Goal: Check status: Check status

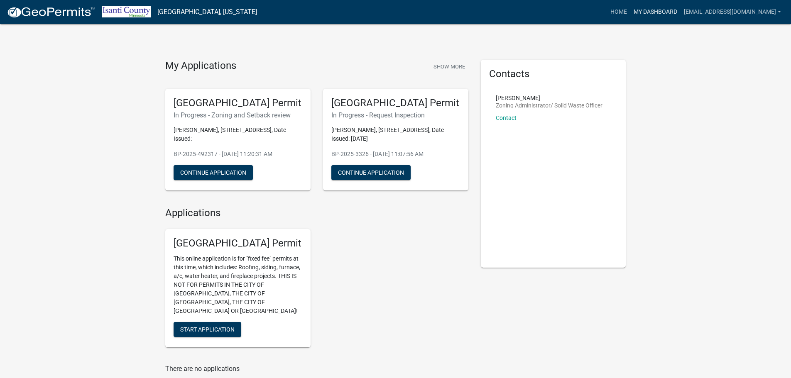
click at [674, 13] on link "My Dashboard" at bounding box center [655, 12] width 50 height 16
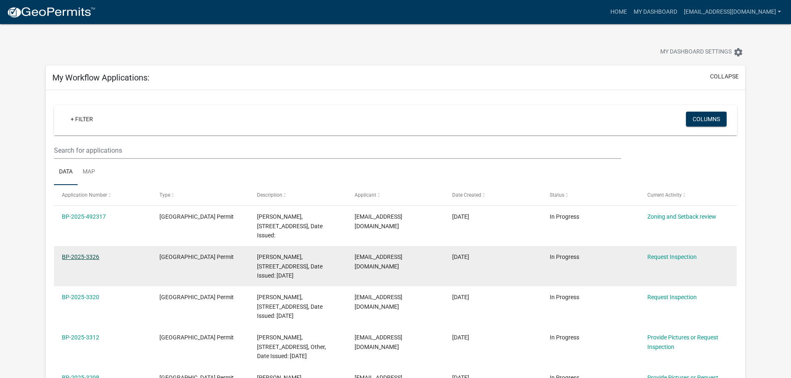
click at [70, 257] on link "BP-2025-3326" at bounding box center [80, 257] width 37 height 7
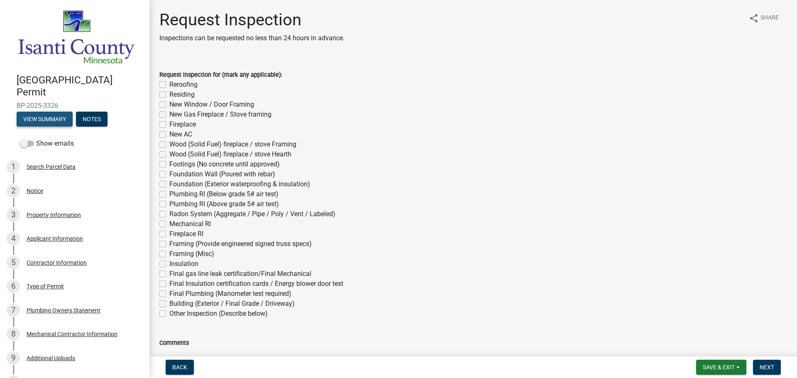
click at [53, 118] on button "View Summary" at bounding box center [45, 119] width 56 height 15
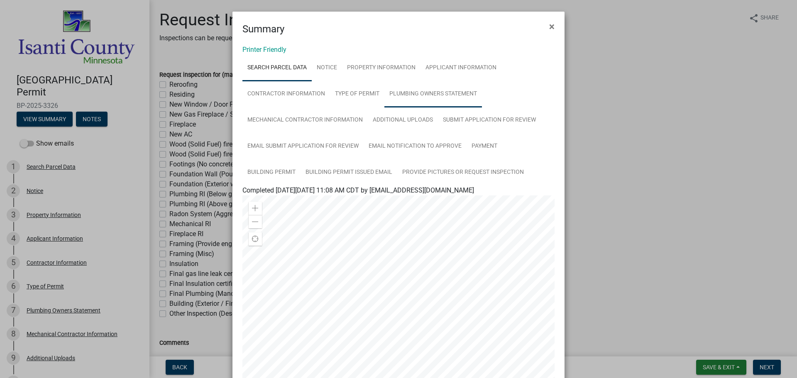
drag, startPoint x: 552, startPoint y: 25, endPoint x: 479, endPoint y: 87, distance: 96.1
click at [552, 25] on button "×" at bounding box center [552, 26] width 19 height 23
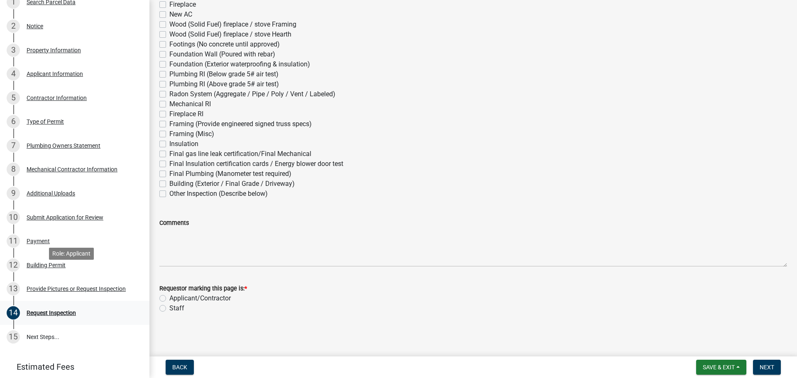
scroll to position [166, 0]
click at [46, 264] on div "Building Permit" at bounding box center [46, 264] width 39 height 6
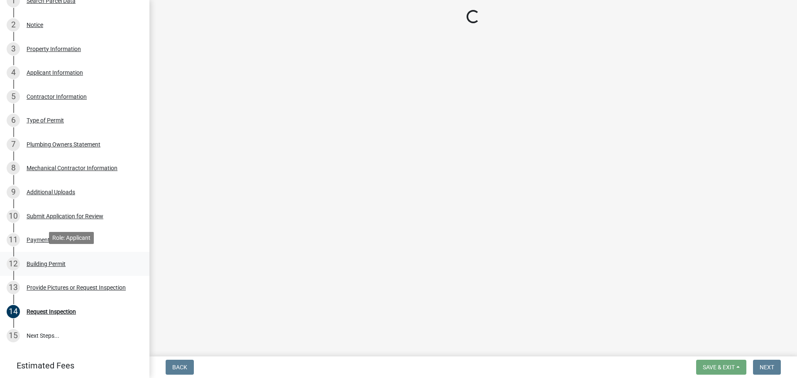
scroll to position [0, 0]
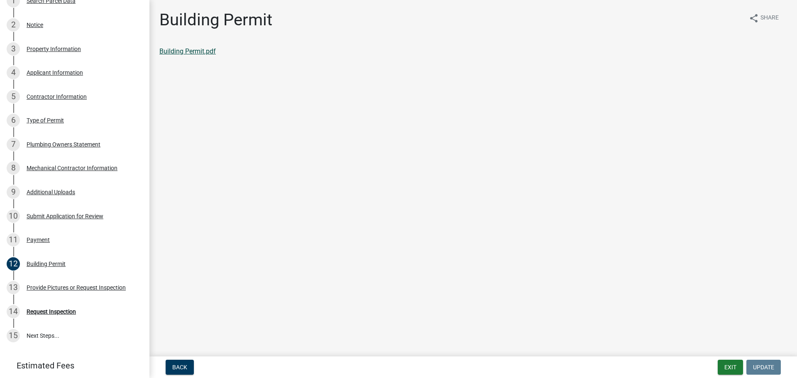
click at [198, 53] on link "Building Permit.pdf" at bounding box center [187, 51] width 56 height 8
